Goal: Information Seeking & Learning: Learn about a topic

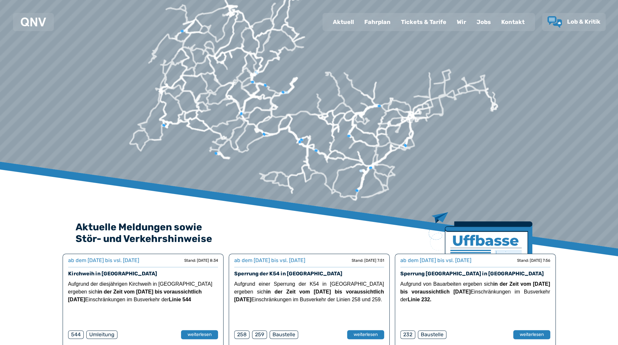
scroll to position [18, 0]
click at [339, 23] on div "Aktuell" at bounding box center [342, 22] width 31 height 17
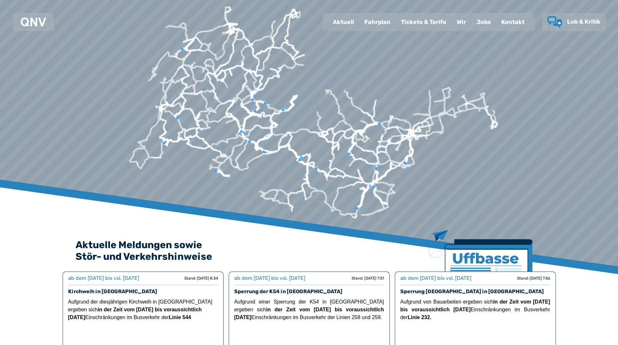
select select "*"
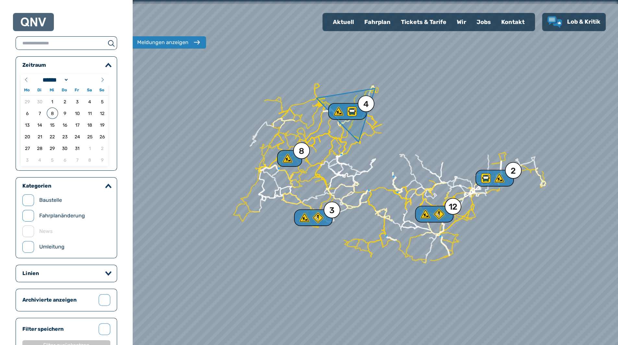
click at [364, 112] on div "4" at bounding box center [347, 111] width 38 height 17
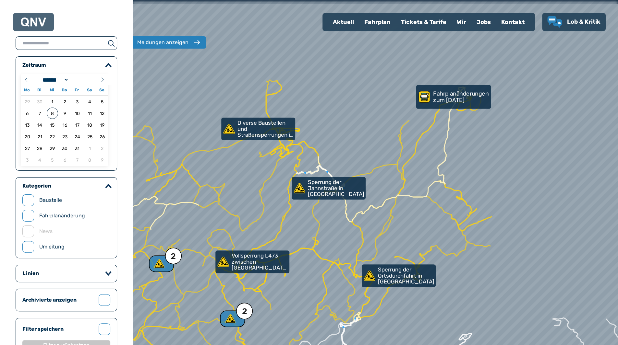
click at [460, 100] on p "Fahrplanänderungen zum [DATE]" at bounding box center [461, 96] width 56 height 13
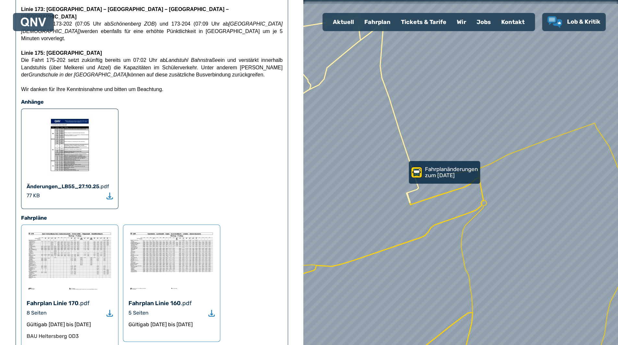
scroll to position [410, 0]
click at [78, 114] on picture at bounding box center [70, 146] width 86 height 65
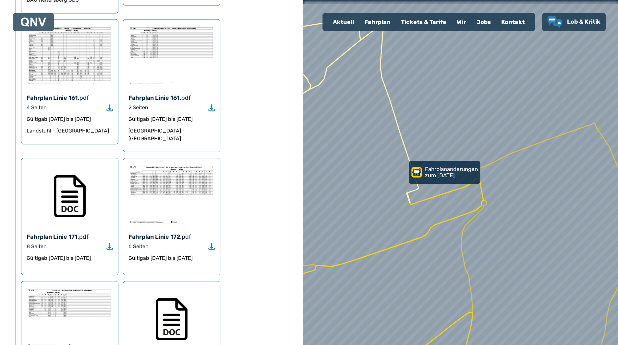
scroll to position [747, 0]
click at [65, 174] on img at bounding box center [70, 195] width 32 height 43
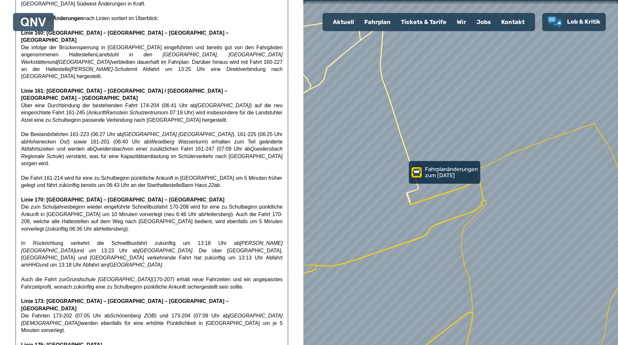
scroll to position [0, 0]
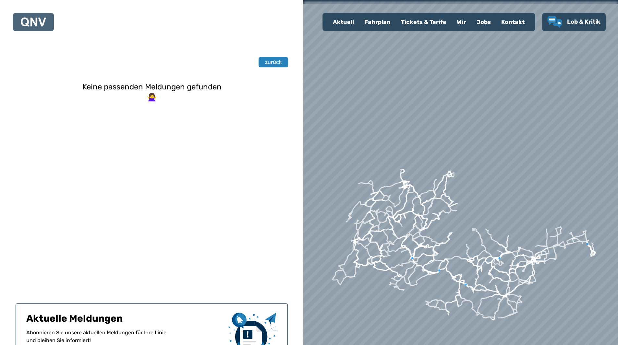
click at [168, 92] on div "Keine passenden Meldungen gefunden 🙅‍♀️" at bounding box center [152, 172] width 272 height 195
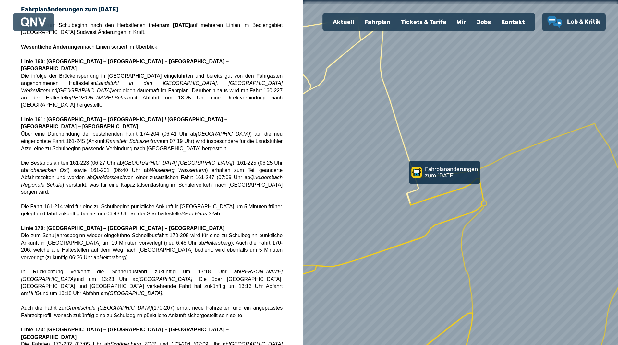
scroll to position [90, 0]
click at [39, 131] on span "Über eine Durchbindung der bestehenden Fahrt 174-204 (06:41 Uhr ab Landstuhl Ka…" at bounding box center [151, 141] width 261 height 20
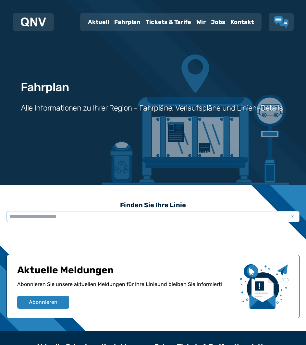
scroll to position [63, 0]
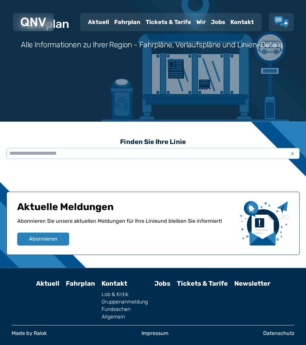
click at [121, 193] on div "Aktuelle Meldungen Abonnieren Sie unsere aktuellen Meldungen für Ihre Linie und…" at bounding box center [152, 223] width 293 height 63
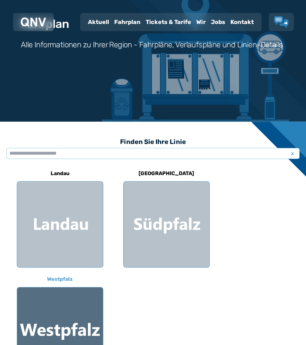
click at [59, 324] on div at bounding box center [60, 330] width 86 height 86
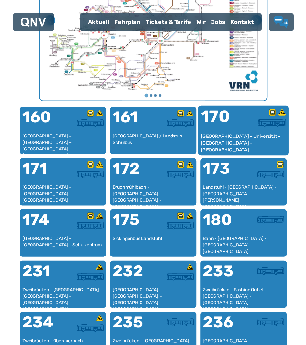
click at [237, 136] on div "[GEOGRAPHIC_DATA] - Universität - [GEOGRAPHIC_DATA] - [GEOGRAPHIC_DATA]" at bounding box center [242, 143] width 85 height 20
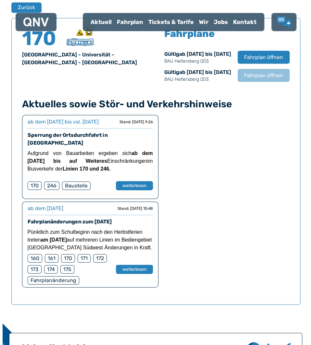
scroll to position [433, 0]
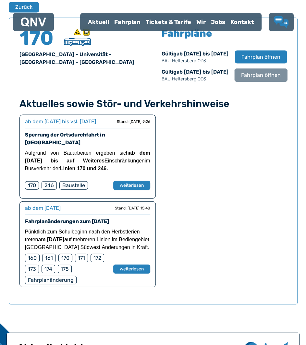
click at [272, 80] on button "Fahrplan öffnen" at bounding box center [260, 74] width 53 height 13
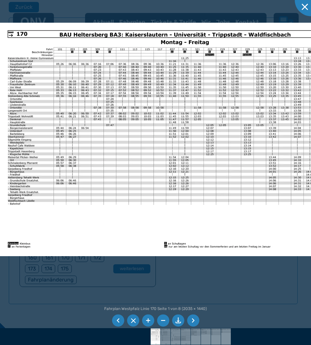
click at [164, 172] on img at bounding box center [165, 139] width 330 height 233
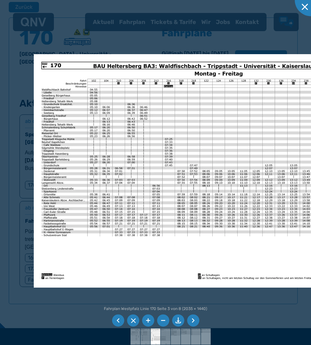
click at [206, 167] on img at bounding box center [199, 170] width 330 height 233
